Goal: Navigation & Orientation: Go to known website

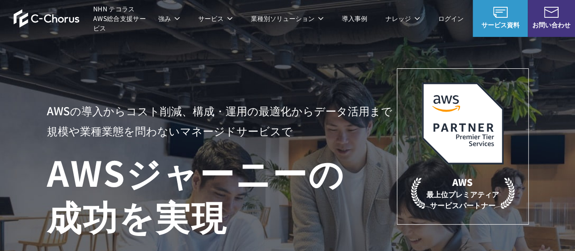
click at [116, 15] on span "NHN テコラス AWS総合支援サービス" at bounding box center [121, 18] width 56 height 29
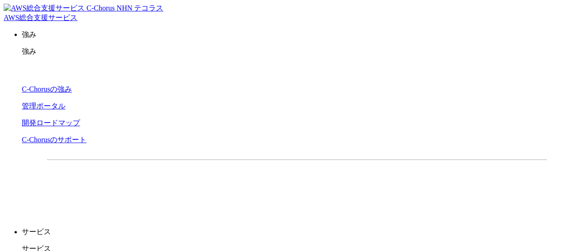
click at [107, 11] on span "NHN テコラス AWS総合支援サービス" at bounding box center [84, 12] width 160 height 17
